Goal: Task Accomplishment & Management: Use online tool/utility

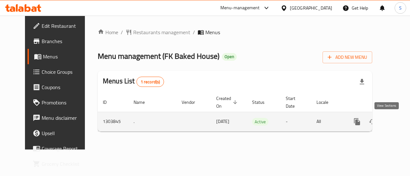
click at [400, 121] on icon "enhanced table" at bounding box center [403, 122] width 6 height 6
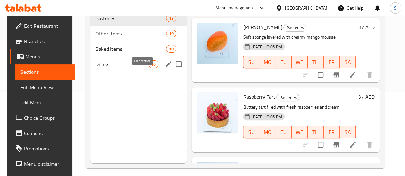
scroll to position [90, 0]
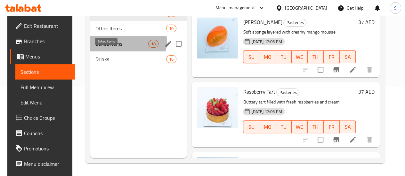
click at [105, 48] on span "Baked Items" at bounding box center [121, 44] width 53 height 8
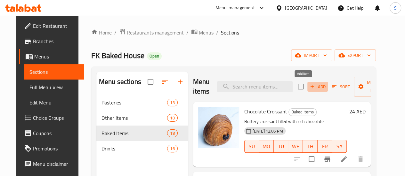
click at [309, 86] on span "Add" at bounding box center [317, 86] width 17 height 7
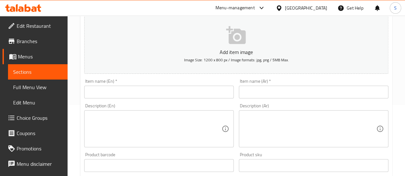
scroll to position [77, 0]
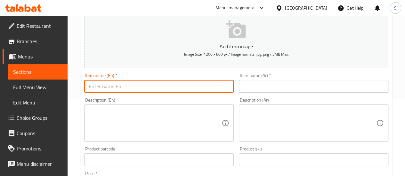
click at [167, 84] on input "text" at bounding box center [159, 86] width 150 height 13
type input "Plain Croissant"
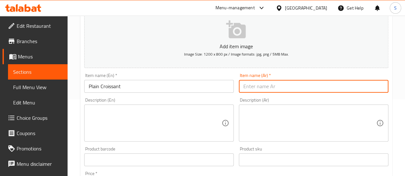
click at [271, 89] on input "text" at bounding box center [314, 86] width 150 height 13
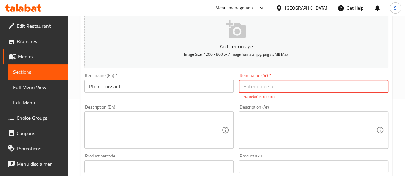
click at [266, 85] on input "text" at bounding box center [314, 86] width 150 height 13
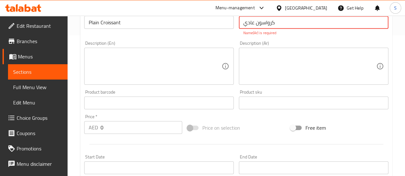
scroll to position [142, 0]
type input "كرواسون عادي"
click at [189, 75] on div "Description (En)" at bounding box center [159, 65] width 150 height 37
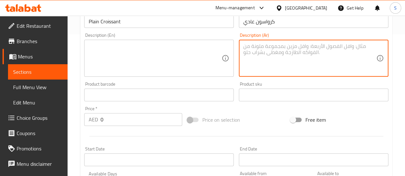
click at [268, 53] on textarea at bounding box center [309, 58] width 133 height 30
type textarea "ن"
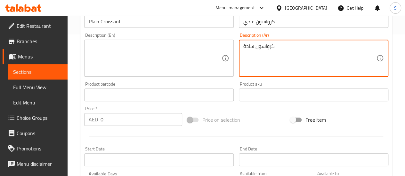
type textarea "كرواسون سادة"
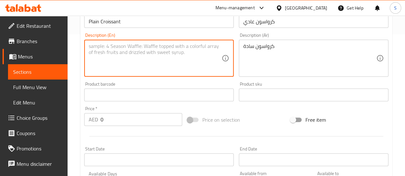
click at [198, 52] on textarea at bounding box center [155, 58] width 133 height 30
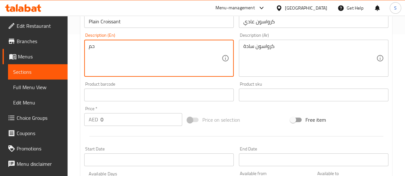
type textarea "ح"
type textarea "Plain croissant"
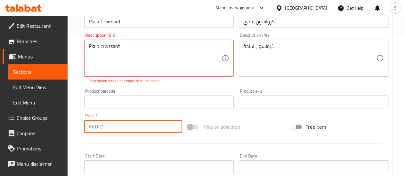
click at [147, 121] on input "0" at bounding box center [142, 126] width 82 height 13
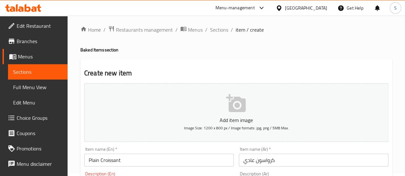
scroll to position [3, 0]
type input "20"
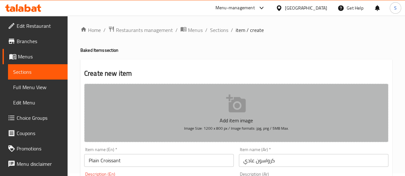
click at [229, 113] on icon "button" at bounding box center [236, 104] width 20 height 20
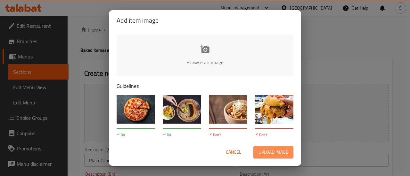
click at [271, 155] on span "Upload image" at bounding box center [273, 153] width 30 height 8
type input "C:\fakepath\WhatsApp Image [DATE] 12.54.36 PM.jpeg"
click at [233, 153] on span "Cancel" at bounding box center [233, 153] width 15 height 8
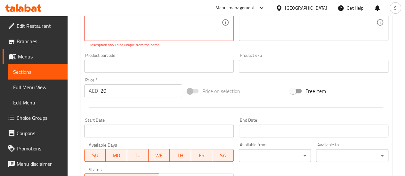
scroll to position [283, 0]
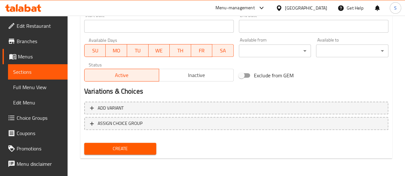
drag, startPoint x: 135, startPoint y: 152, endPoint x: 157, endPoint y: 144, distance: 22.5
click at [157, 144] on div "Create" at bounding box center [120, 149] width 77 height 17
click at [185, 144] on div "Create" at bounding box center [236, 149] width 309 height 17
click at [139, 145] on span "Create" at bounding box center [120, 149] width 62 height 8
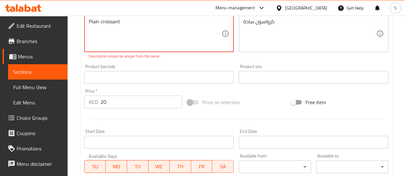
scroll to position [165, 0]
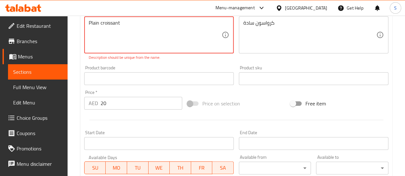
click at [99, 25] on textarea "Plain croissant" at bounding box center [155, 35] width 133 height 30
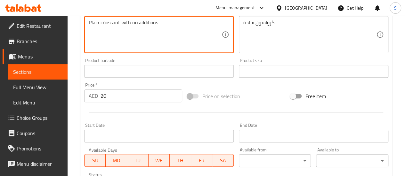
scroll to position [276, 0]
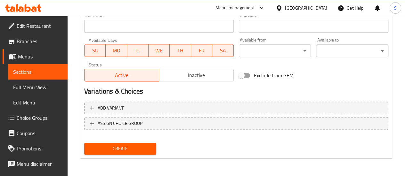
type textarea "Plain croissant with no additions"
click at [132, 152] on span "Create" at bounding box center [120, 149] width 62 height 8
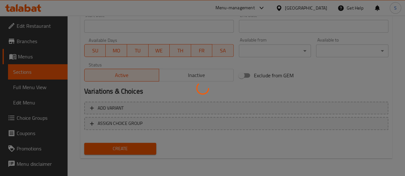
type input "0"
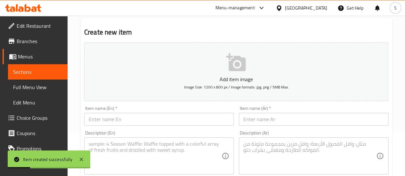
scroll to position [0, 0]
